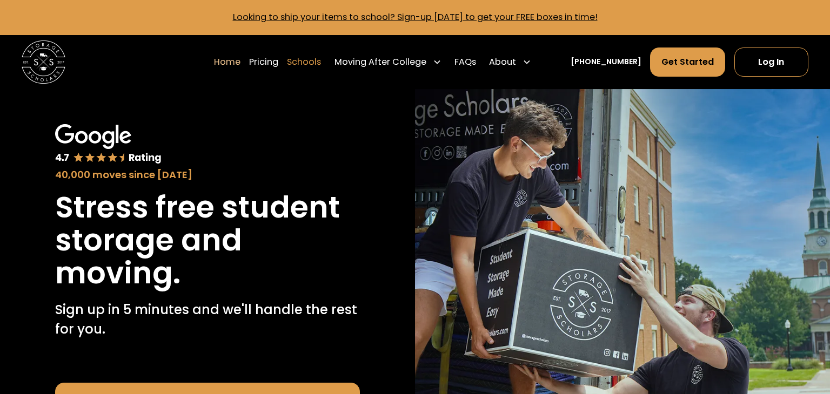
click at [320, 66] on link "Schools" at bounding box center [304, 62] width 34 height 30
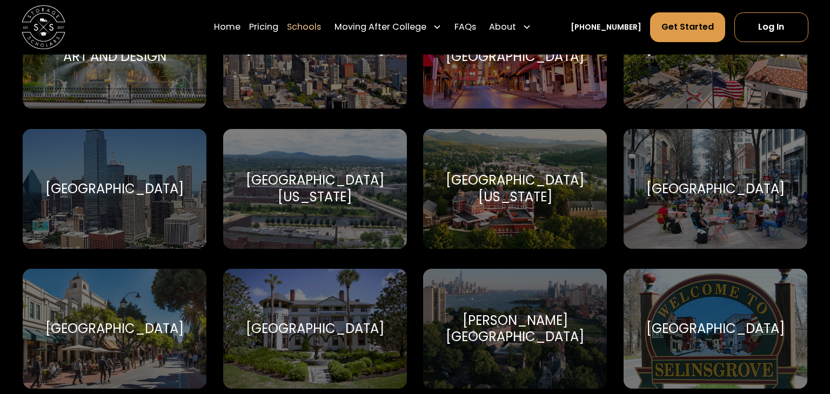
scroll to position [4069, 0]
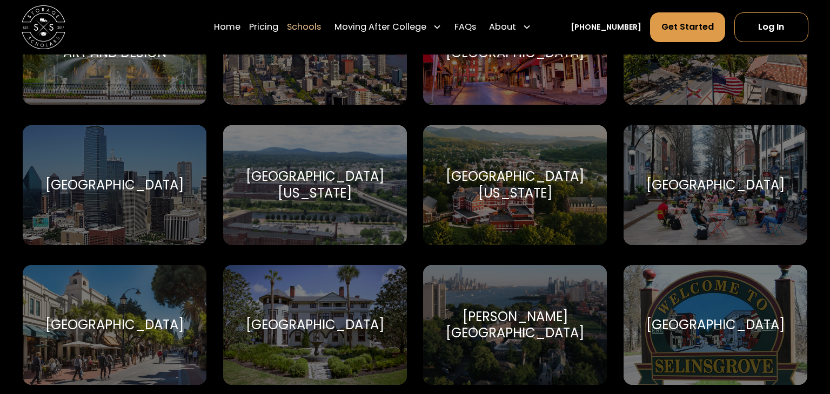
click at [25, 234] on div "Southern Methodist University Perunas" at bounding box center [115, 185] width 184 height 120
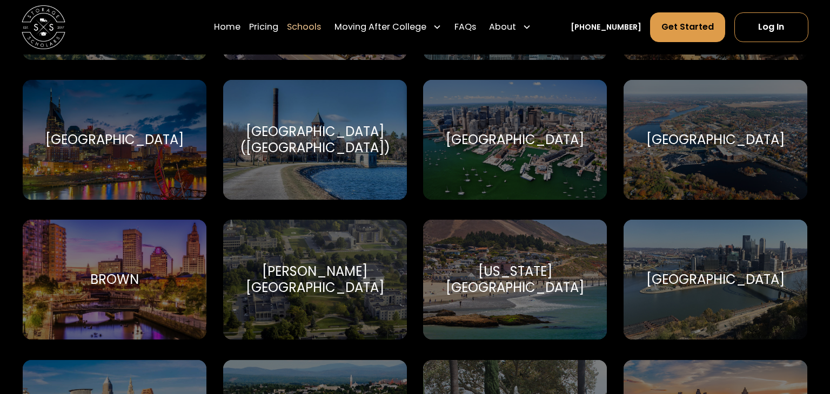
scroll to position [750, 0]
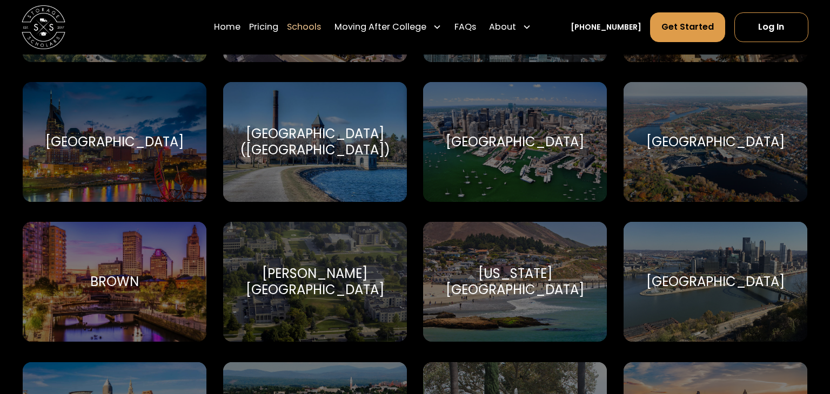
click at [542, 285] on div "California Polytechnic State University" at bounding box center [515, 282] width 158 height 33
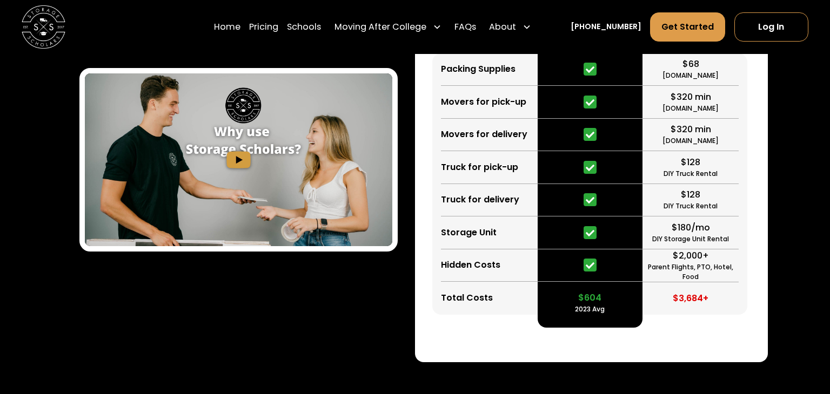
scroll to position [1817, 0]
